Goal: Task Accomplishment & Management: Manage account settings

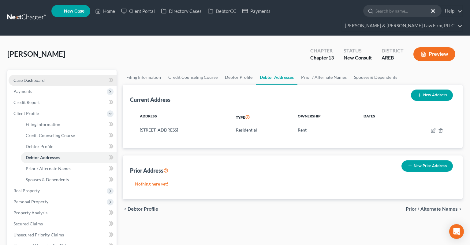
click at [83, 75] on link "Case Dashboard" at bounding box center [63, 80] width 108 height 11
select select "5"
select select "1"
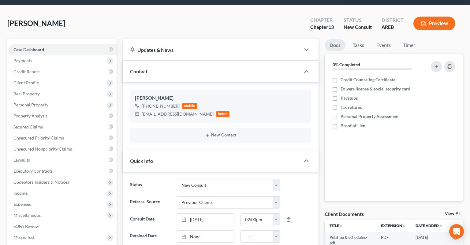
scroll to position [32, 0]
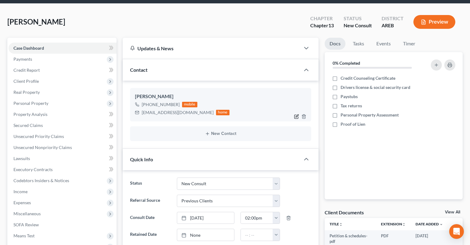
click at [297, 114] on icon "button" at bounding box center [296, 116] width 5 height 5
select select "0"
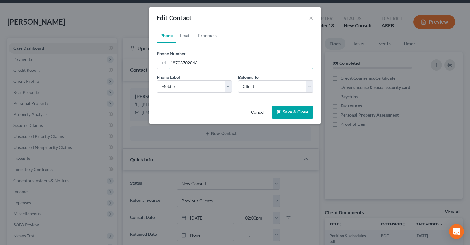
drag, startPoint x: 203, startPoint y: 63, endPoint x: 133, endPoint y: 67, distance: 70.5
click at [168, 65] on input "18703702846" at bounding box center [240, 63] width 145 height 12
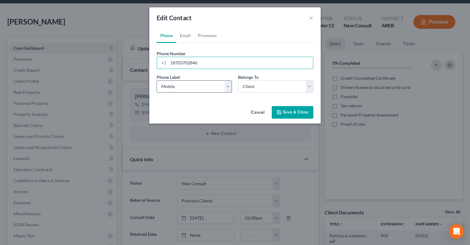
paste input "[PHONE_NUMBER]"
type input "[PHONE_NUMBER]"
click at [285, 112] on button "Save & Close" at bounding box center [293, 112] width 42 height 13
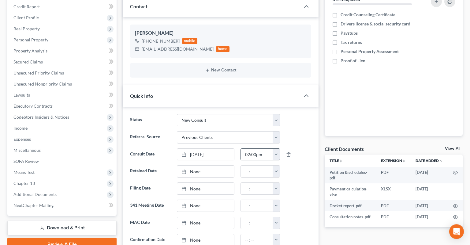
scroll to position [97, 0]
